Goal: Information Seeking & Learning: Learn about a topic

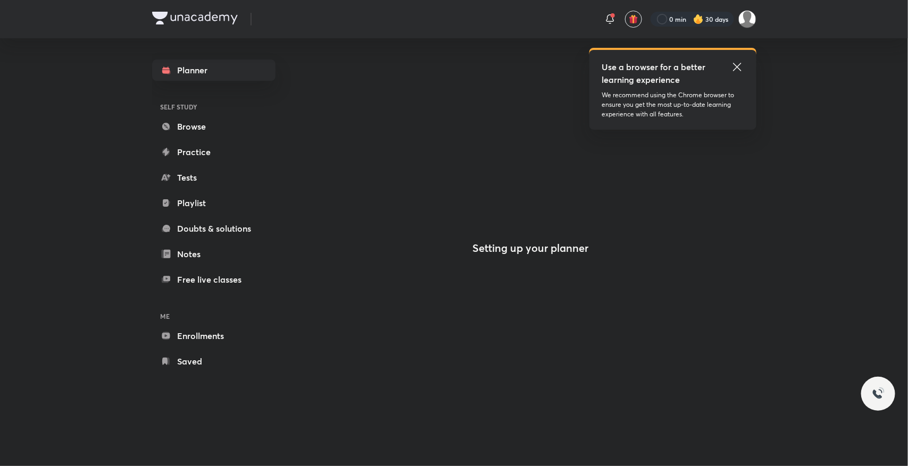
click at [737, 67] on icon at bounding box center [737, 67] width 8 height 8
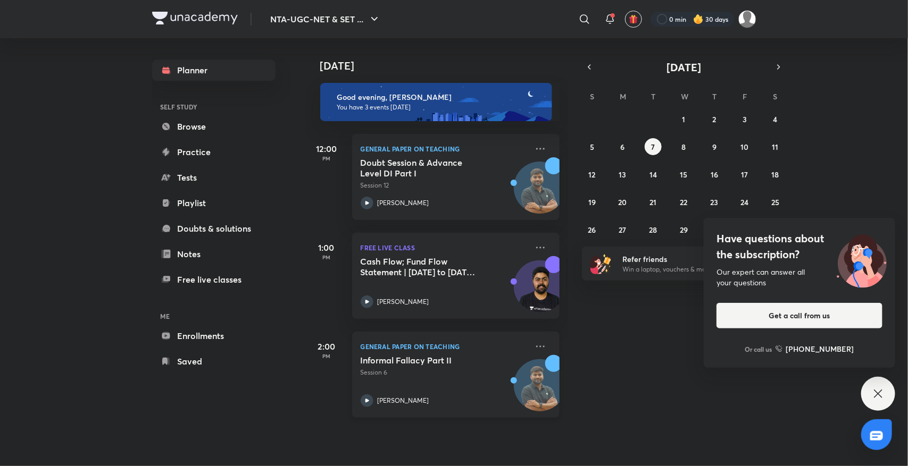
click at [416, 354] on div "General Paper on Teaching Informal Fallacy Part II Session 6 [PERSON_NAME]" at bounding box center [455, 375] width 207 height 86
click at [670, 19] on div at bounding box center [691, 19] width 83 height 15
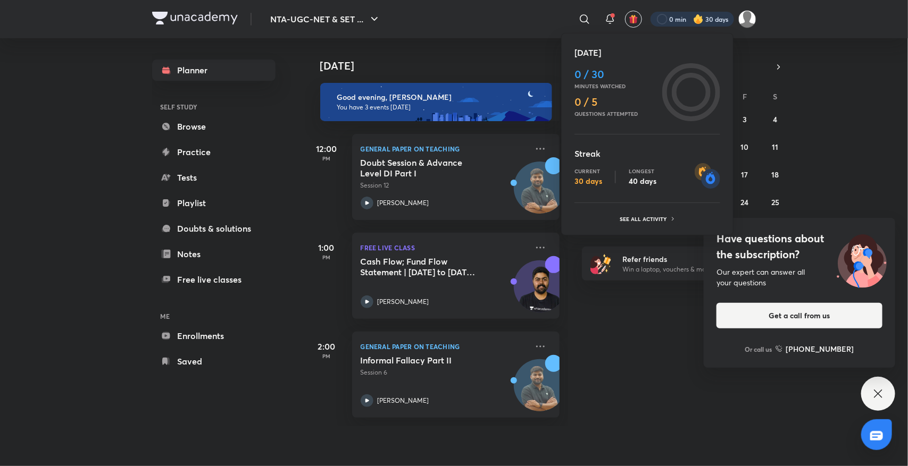
click at [875, 392] on div at bounding box center [454, 233] width 908 height 466
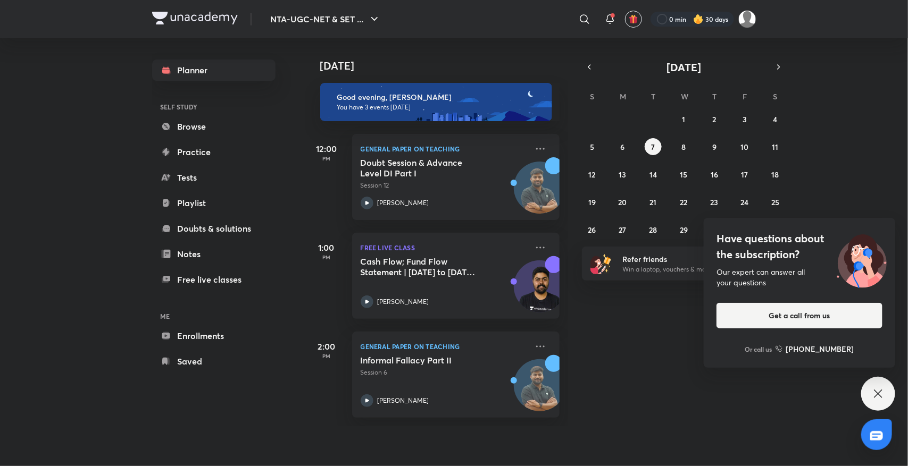
click at [875, 392] on icon at bounding box center [878, 394] width 13 height 13
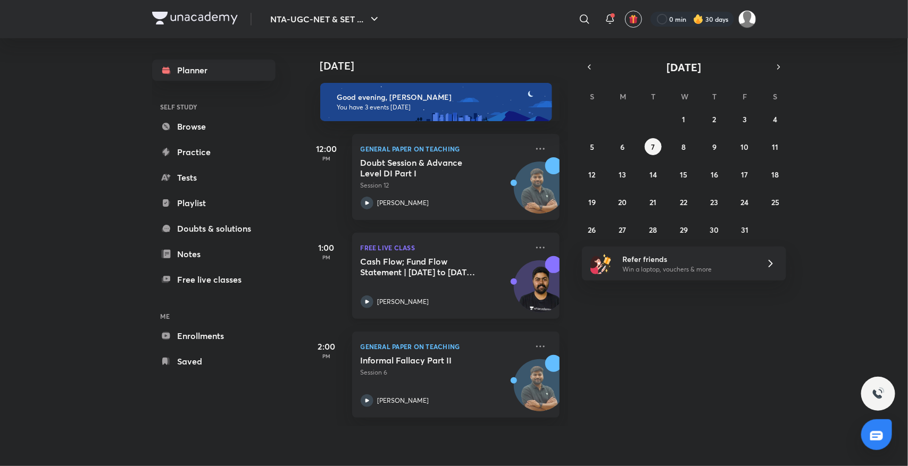
click at [394, 270] on h5 "Cash Flow; Fund Flow Statement | [DATE] to [DATE] PYQs" at bounding box center [427, 266] width 132 height 21
